Goal: Communication & Community: Answer question/provide support

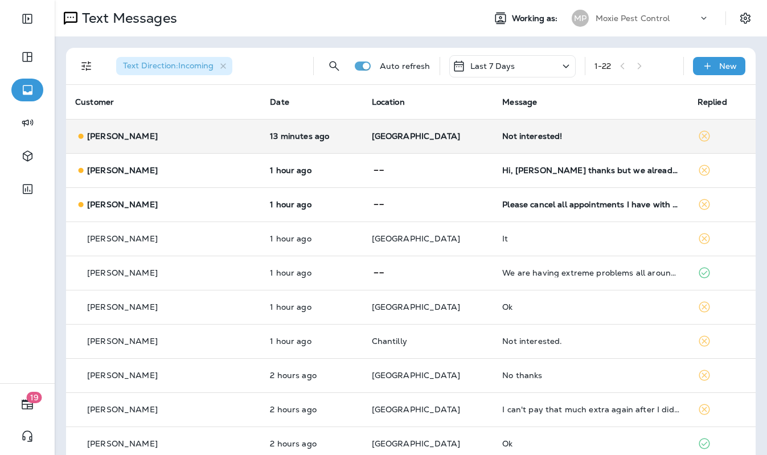
click at [429, 140] on p "[GEOGRAPHIC_DATA]" at bounding box center [428, 136] width 113 height 9
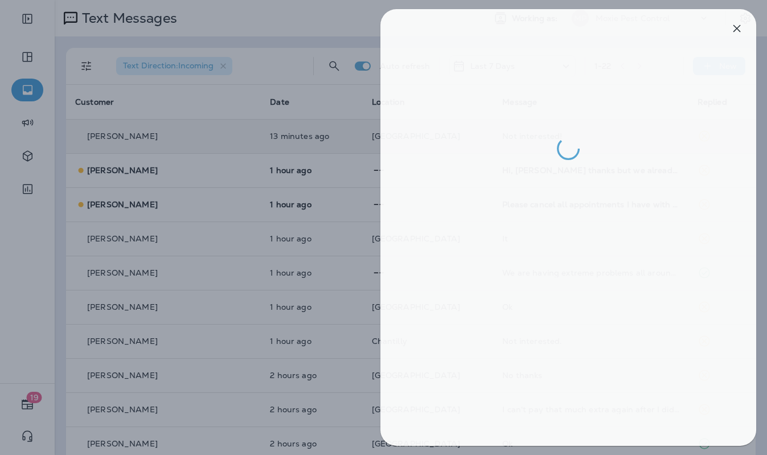
click at [356, 140] on div at bounding box center [387, 227] width 767 height 455
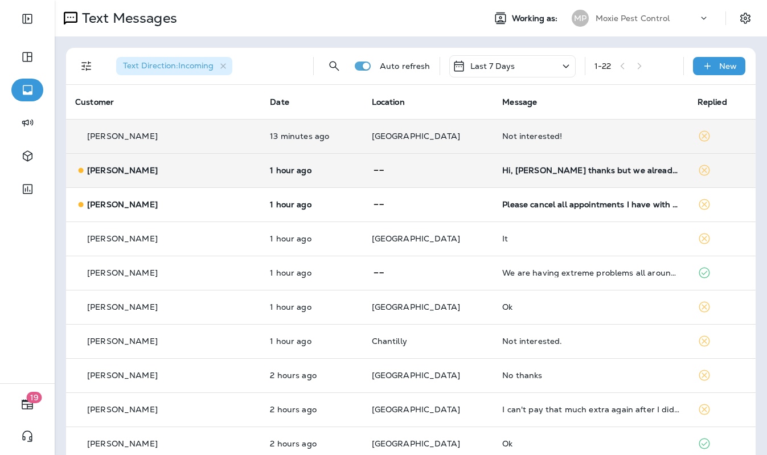
click at [422, 165] on p at bounding box center [428, 170] width 113 height 14
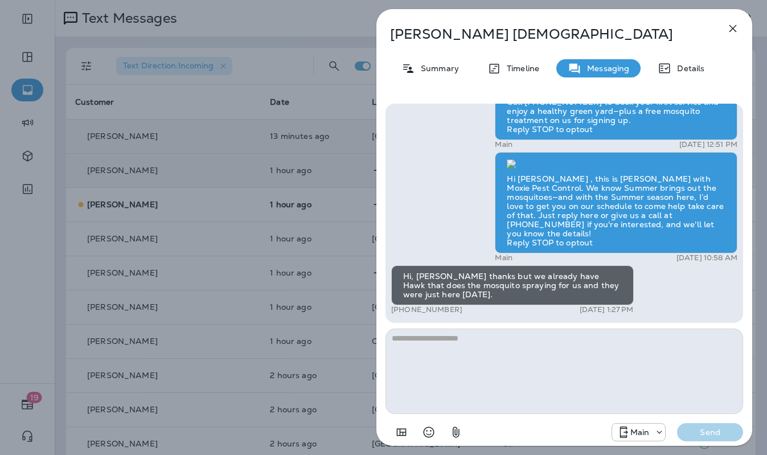
click at [325, 178] on div "Marlene Muhammad Summary Timeline Messaging Details Hello Marlene, Noel from Mo…" at bounding box center [383, 227] width 767 height 455
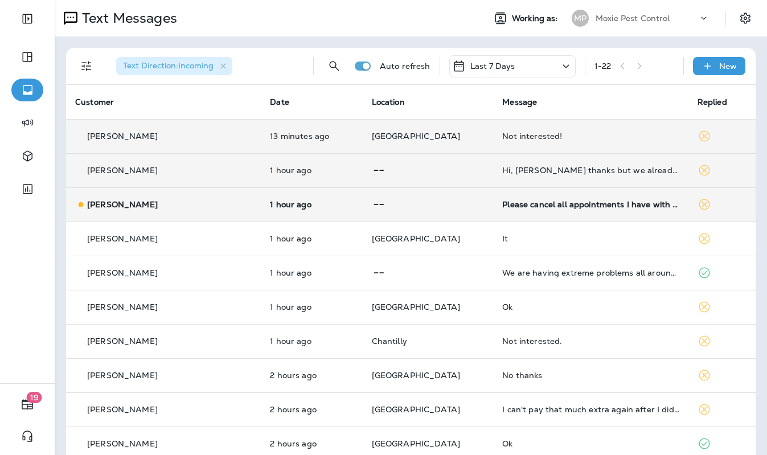
click at [336, 197] on td "1 hour ago" at bounding box center [311, 204] width 101 height 34
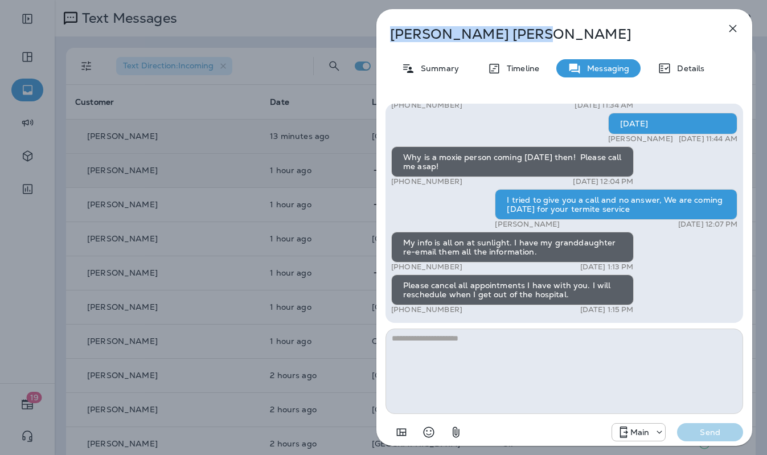
drag, startPoint x: 483, startPoint y: 35, endPoint x: 391, endPoint y: 38, distance: 92.3
click at [391, 38] on p "Beverly Holub" at bounding box center [545, 34] width 311 height 16
copy p "Beverly Holub"
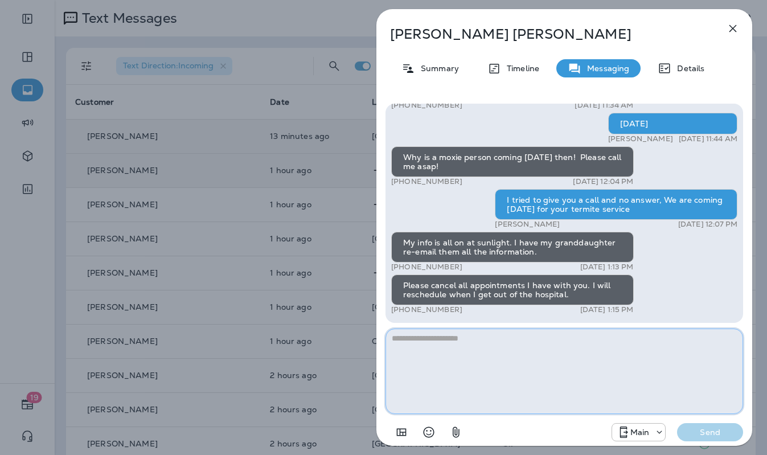
click at [495, 368] on textarea at bounding box center [564, 370] width 358 height 85
click at [569, 348] on textarea "**********" at bounding box center [564, 370] width 358 height 85
type textarea "**********"
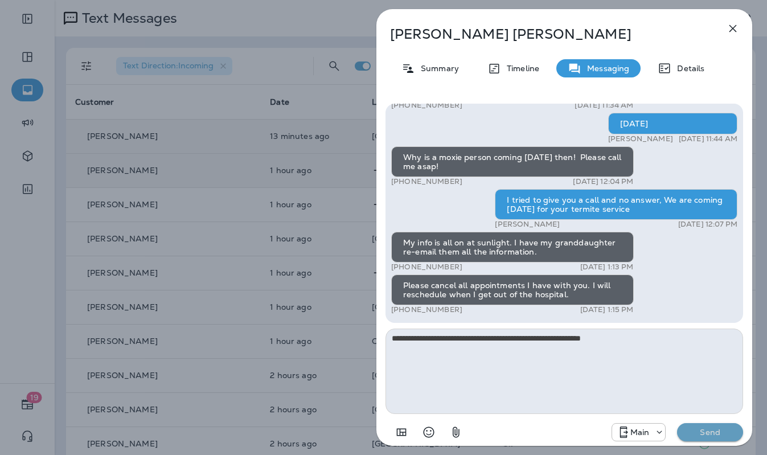
click at [720, 434] on p "Send" at bounding box center [710, 432] width 48 height 10
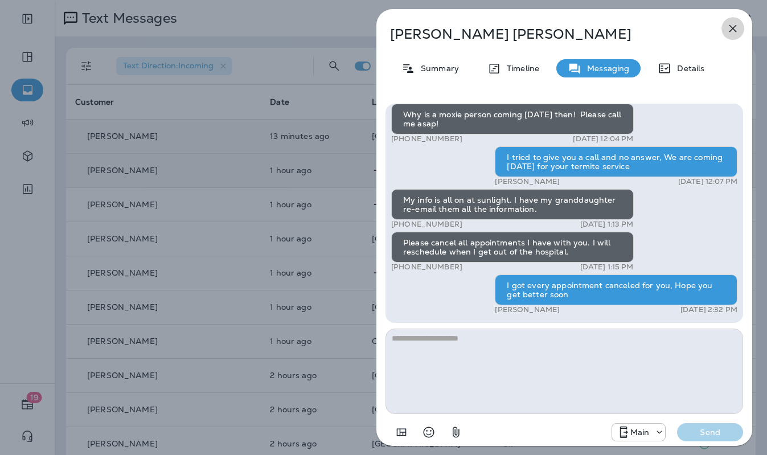
click at [733, 34] on icon "button" at bounding box center [733, 29] width 14 height 14
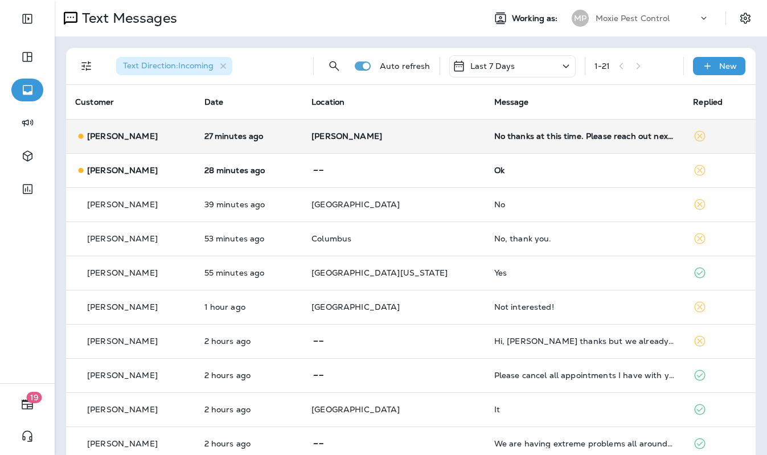
click at [455, 135] on td "[PERSON_NAME]" at bounding box center [393, 136] width 182 height 34
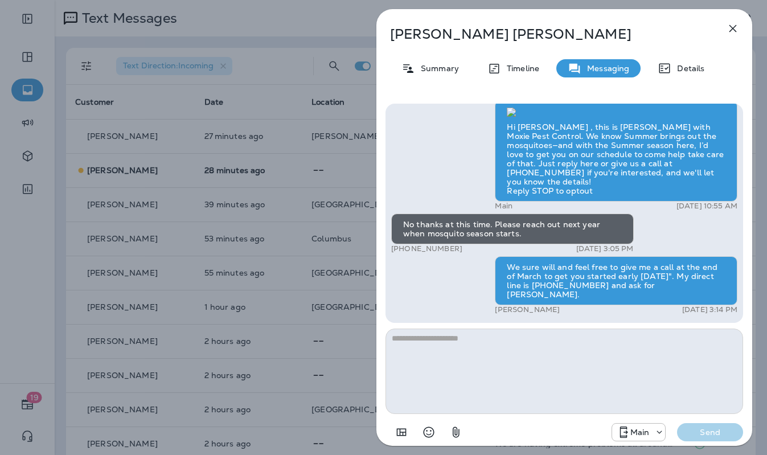
click at [277, 151] on div "[PERSON_NAME] Summary Timeline Messaging Details Hi [PERSON_NAME] , this is [PE…" at bounding box center [383, 227] width 767 height 455
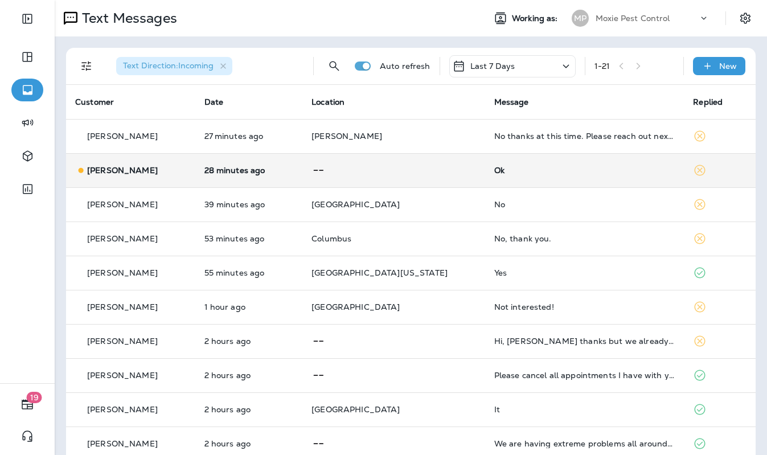
click at [437, 165] on p at bounding box center [393, 170] width 164 height 14
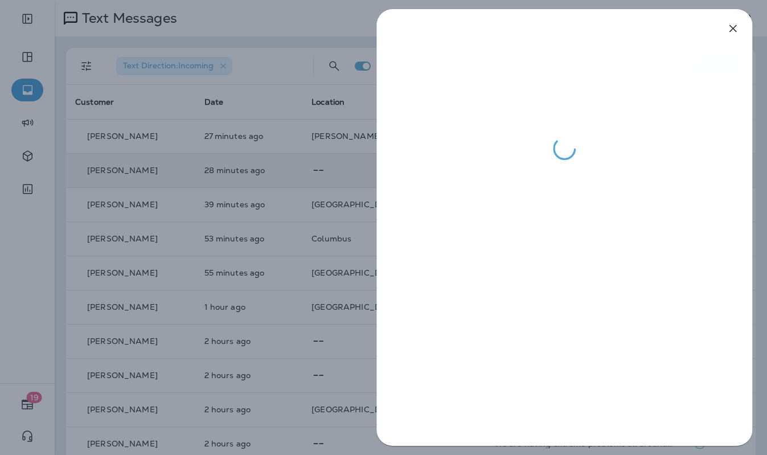
click at [302, 149] on div at bounding box center [383, 227] width 767 height 455
